Goal: Task Accomplishment & Management: Complete application form

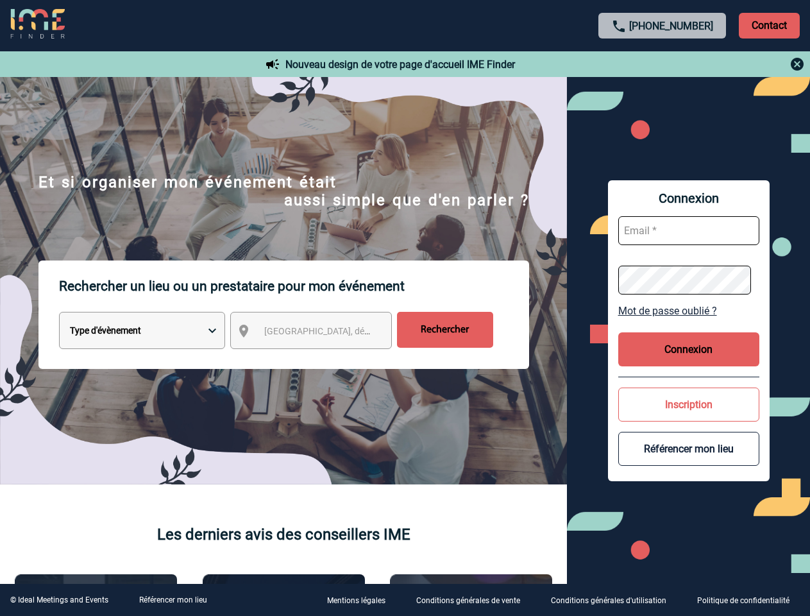
click at [405, 308] on p "Rechercher un lieu ou un prestataire pour mon événement" at bounding box center [294, 285] width 470 height 51
click at [769, 25] on p "Contact" at bounding box center [769, 26] width 61 height 26
click at [662, 64] on div at bounding box center [662, 63] width 285 height 15
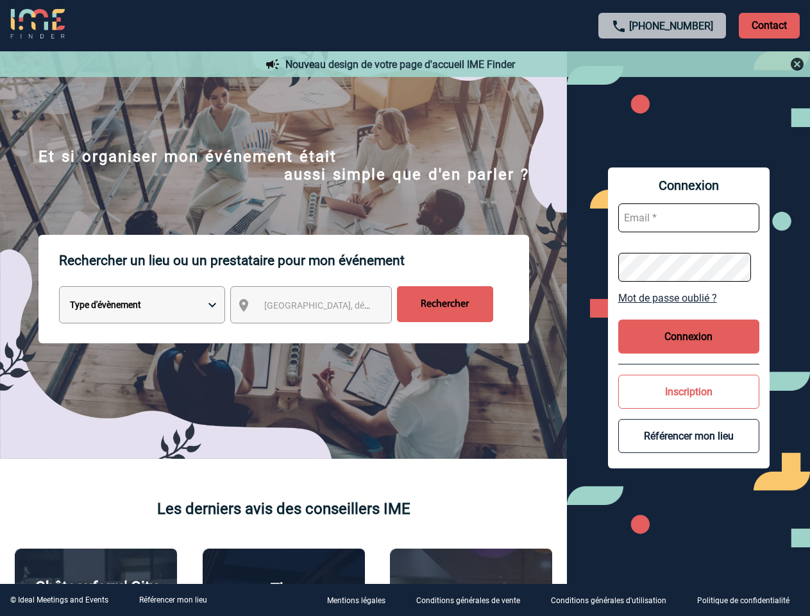
click at [323, 333] on div at bounding box center [348, 264] width 696 height 529
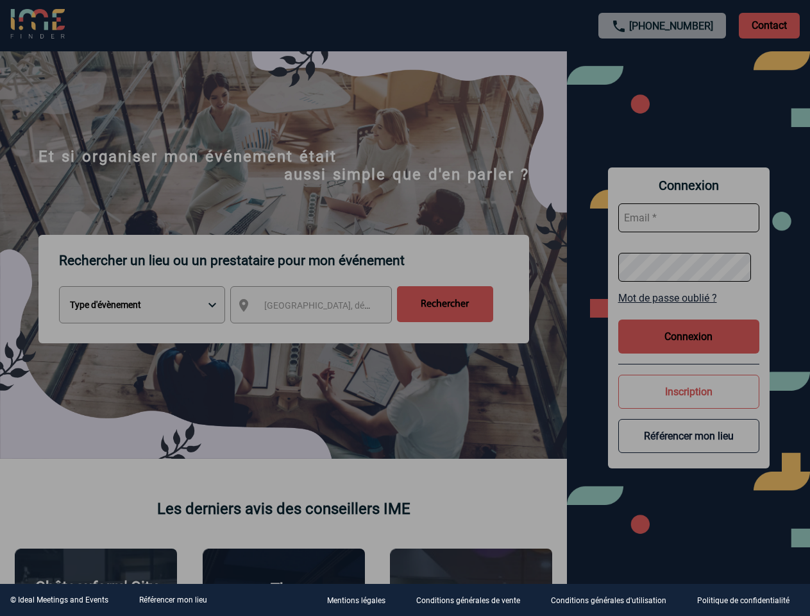
click at [689, 310] on div at bounding box center [405, 308] width 810 height 616
click at [689, 349] on div at bounding box center [405, 308] width 810 height 616
click at [689, 404] on div at bounding box center [405, 308] width 810 height 616
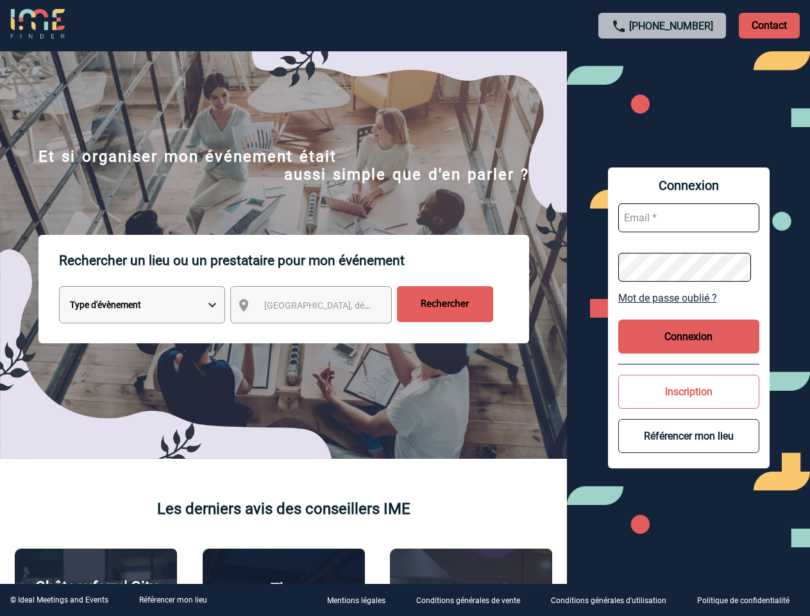
click at [689, 448] on button "Référencer mon lieu" at bounding box center [688, 436] width 141 height 34
click at [172, 599] on link "Référencer mon lieu" at bounding box center [173, 599] width 68 height 9
